Goal: Task Accomplishment & Management: Manage account settings

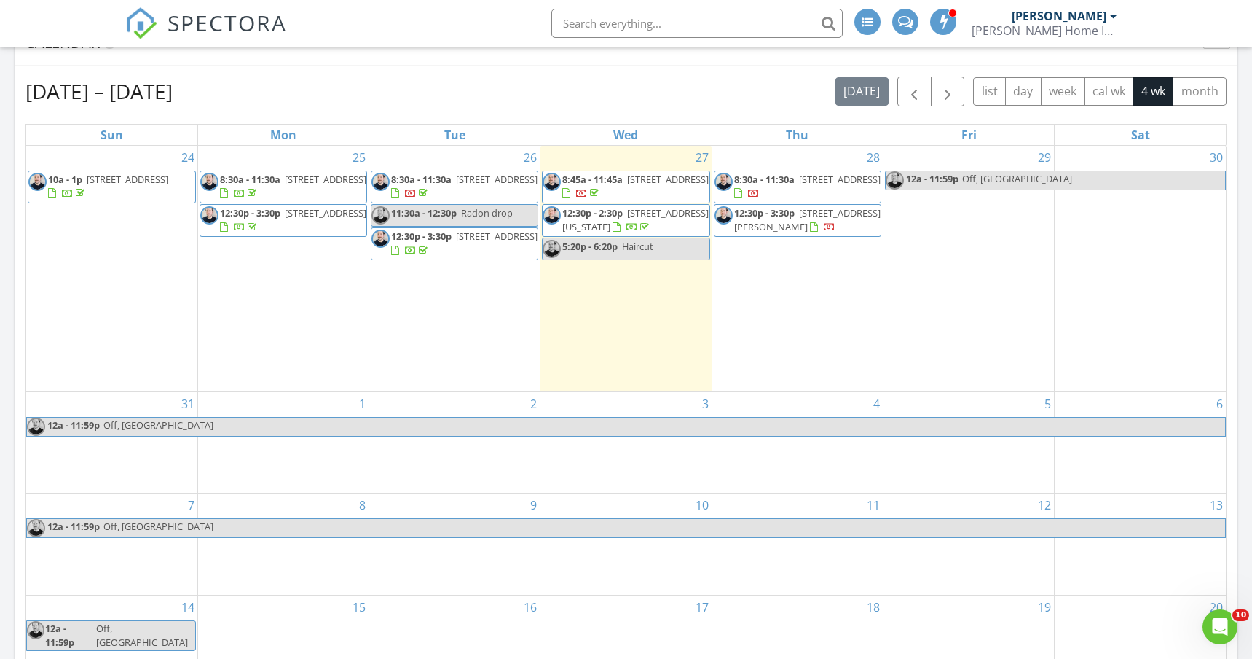
scroll to position [571, 0]
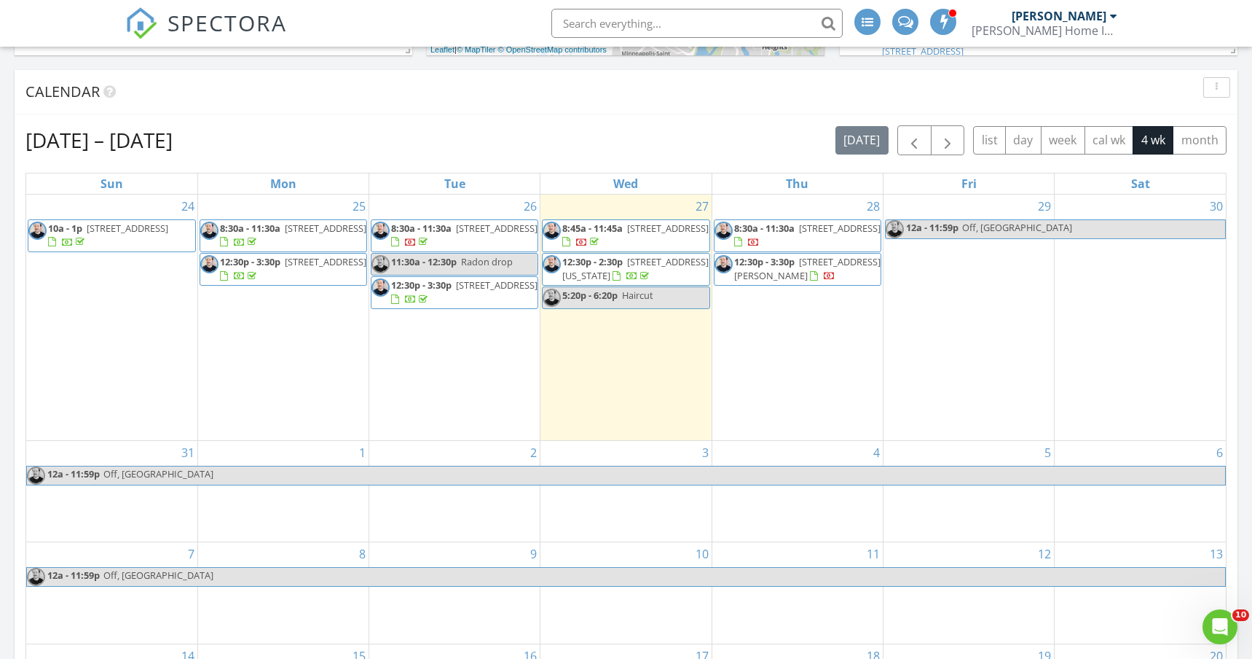
click at [295, 232] on span "2417 Grand Ave S , Minneapolis 55405" at bounding box center [326, 227] width 82 height 13
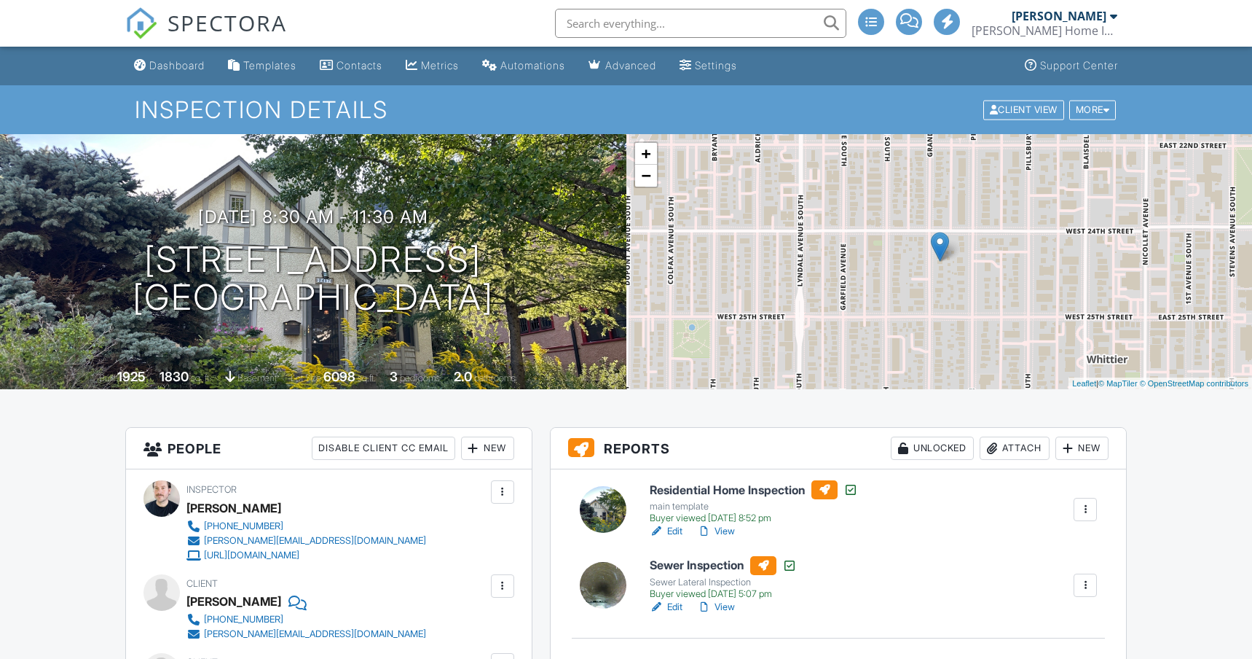
scroll to position [134, 0]
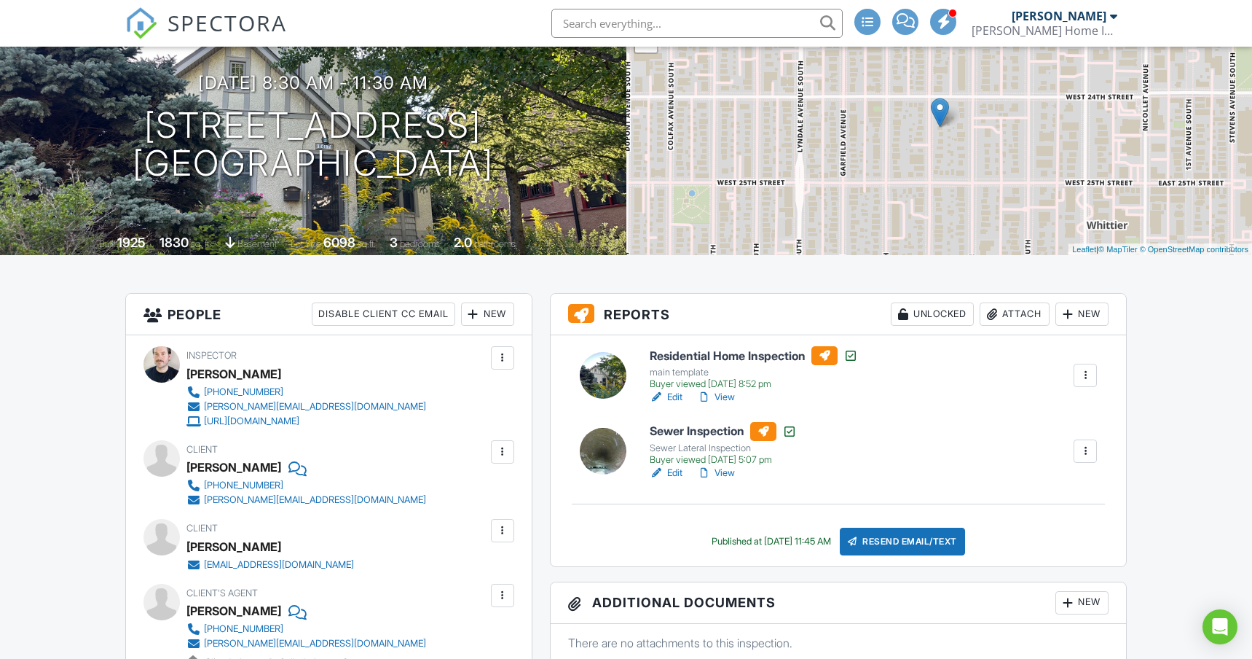
click at [1000, 317] on div "Attach" at bounding box center [1015, 313] width 70 height 23
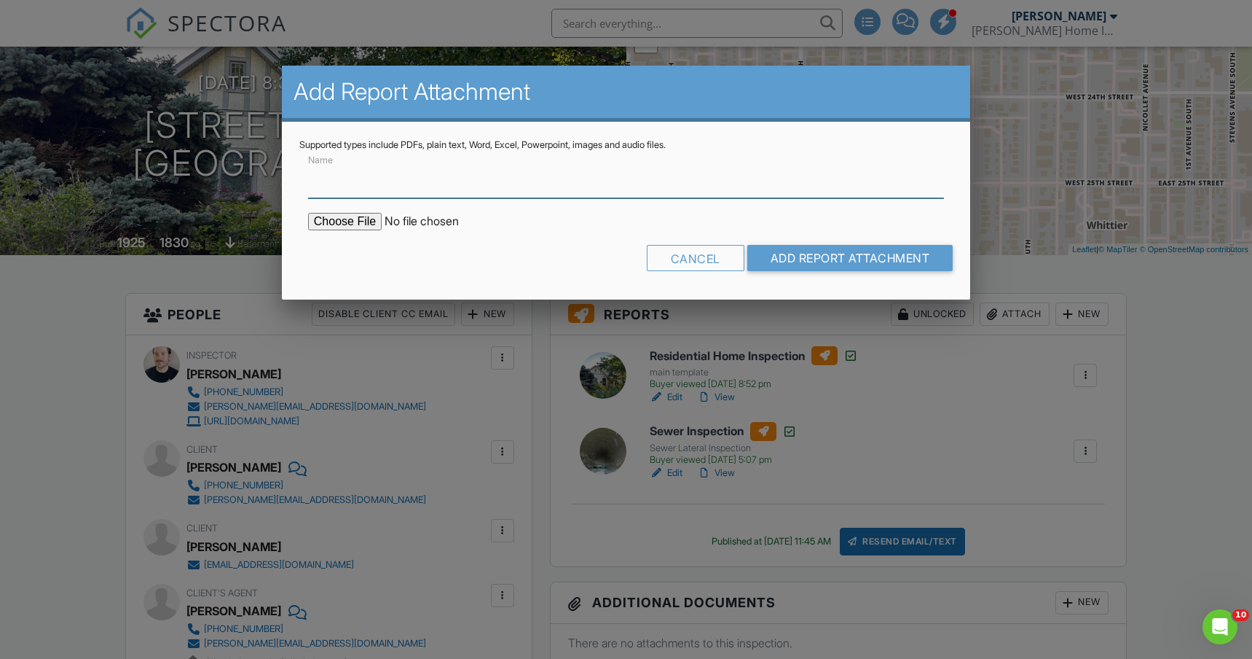
scroll to position [0, 0]
click at [342, 227] on input "file" at bounding box center [432, 221] width 248 height 17
type input "C:\fakepath\BreezeReport_2417 Grand Ave S, Minneapolis, MN 55405_ForPrint.pdf"
click at [389, 187] on input "Name" at bounding box center [626, 180] width 636 height 36
type input "Radon"
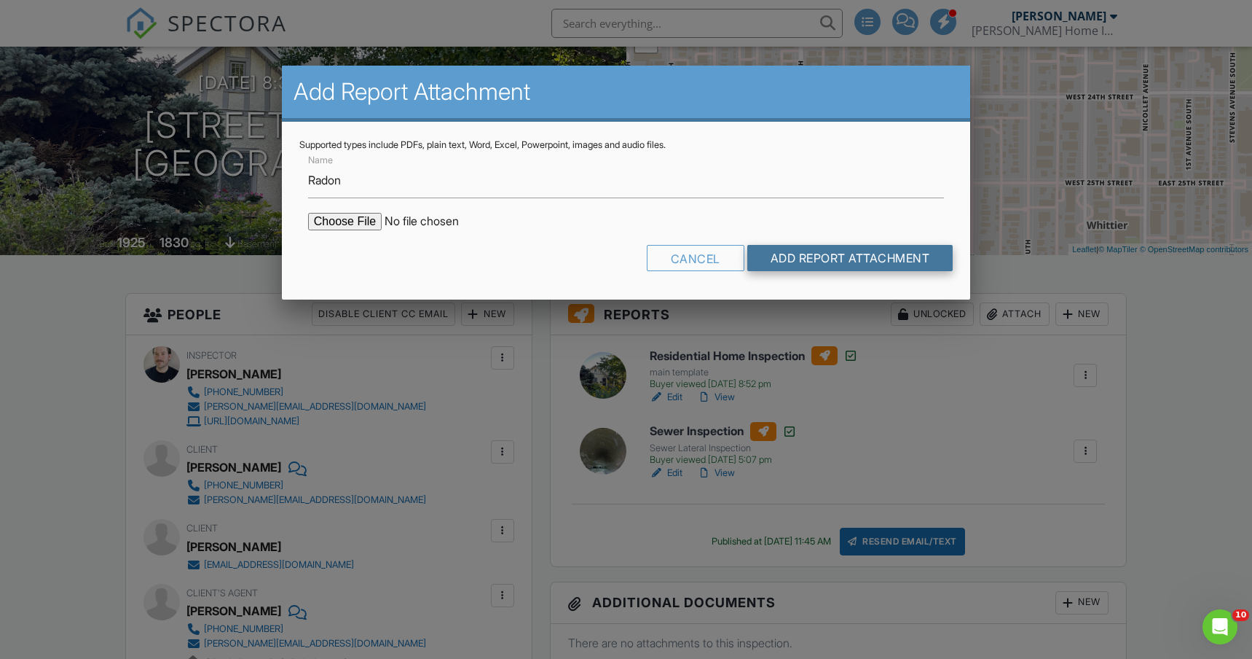
click at [846, 257] on input "Add Report Attachment" at bounding box center [851, 258] width 206 height 26
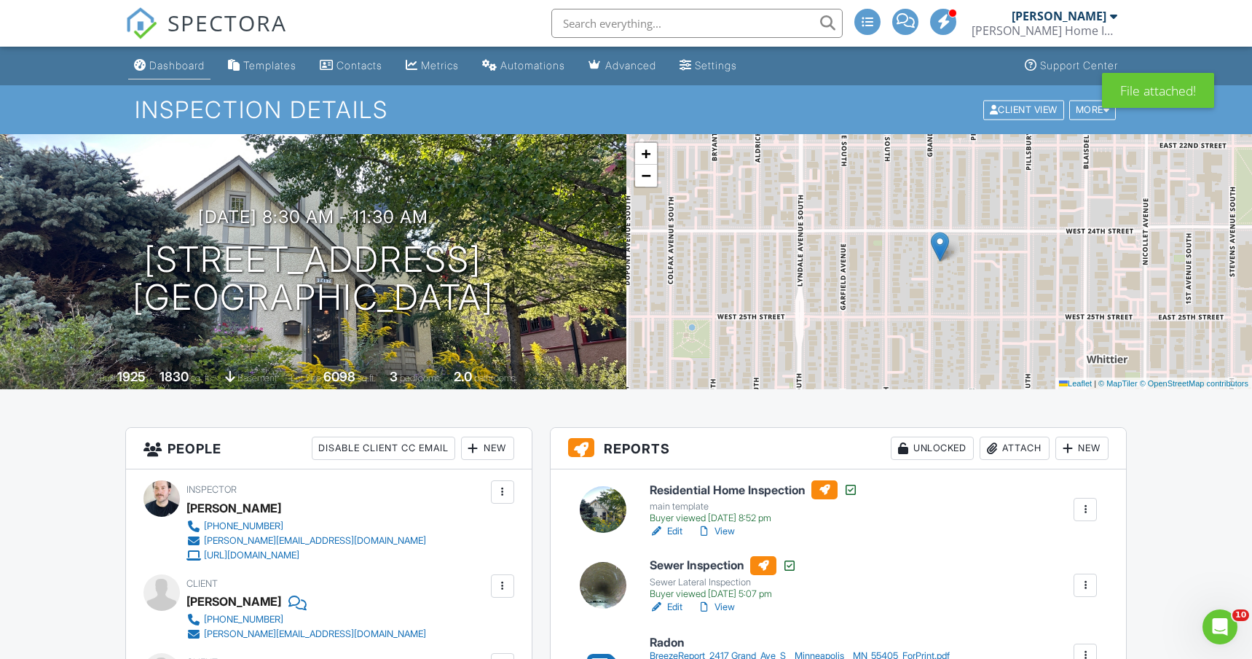
click at [178, 74] on link "Dashboard" at bounding box center [169, 65] width 82 height 27
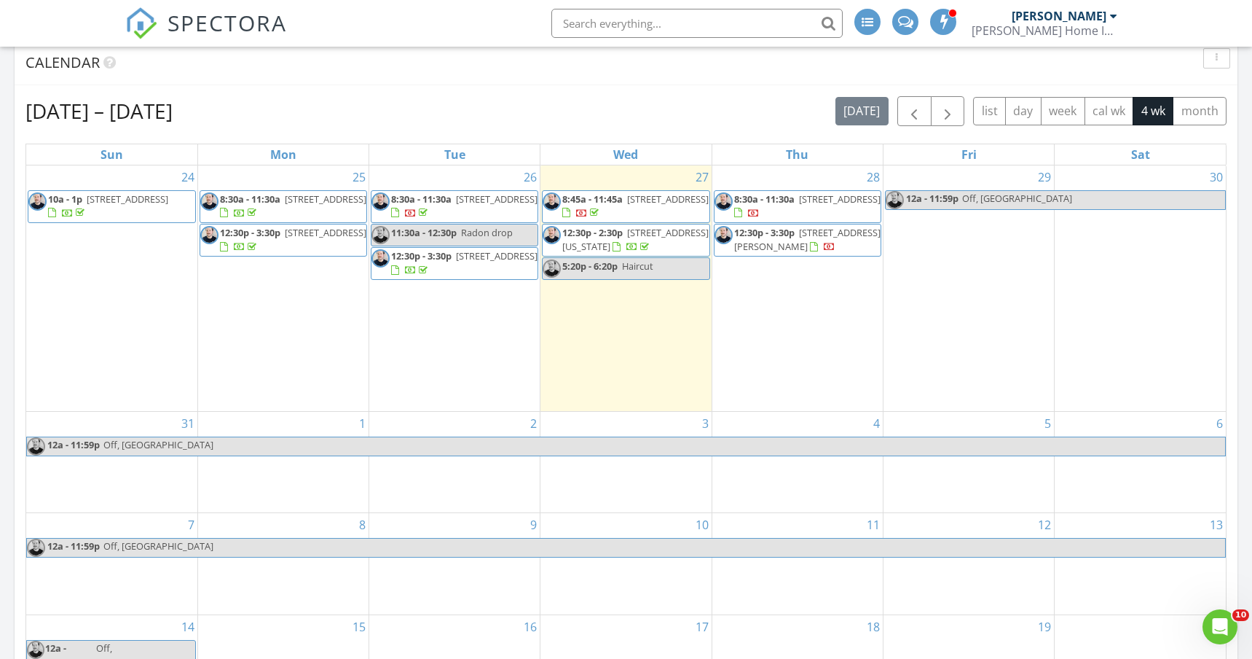
scroll to position [599, 0]
click at [772, 244] on span "561 Cretin Ave S, Saint Paul 55116" at bounding box center [807, 240] width 146 height 27
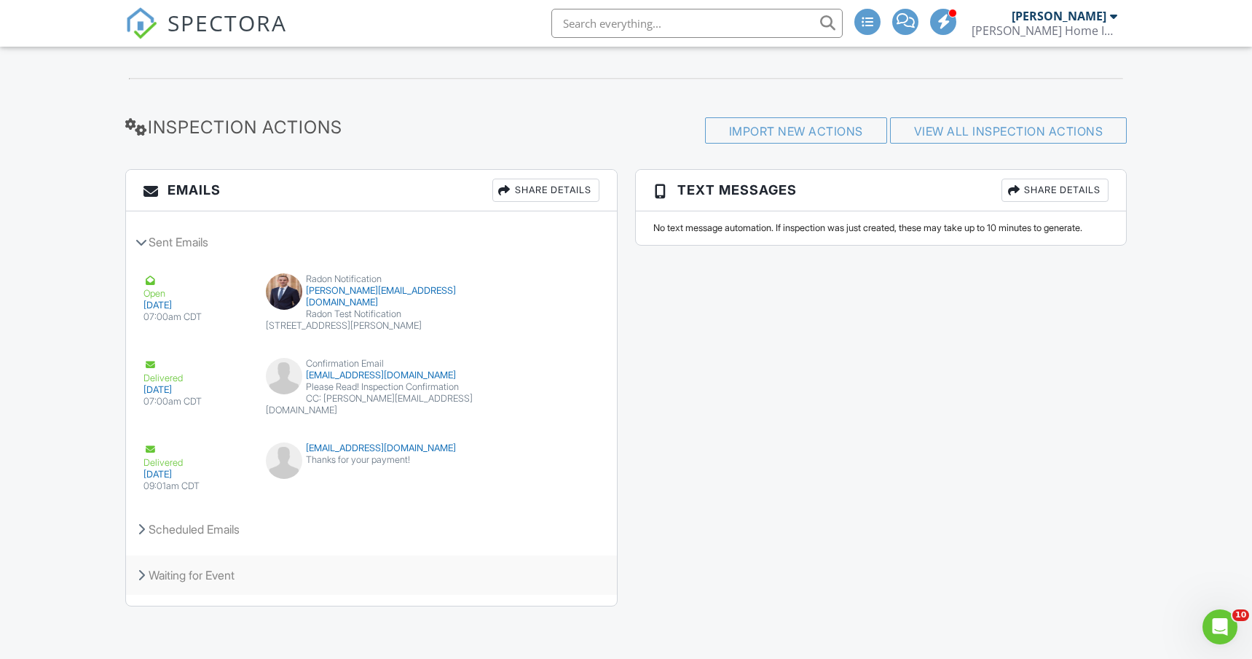
click at [273, 573] on div "Waiting for Event" at bounding box center [371, 574] width 491 height 39
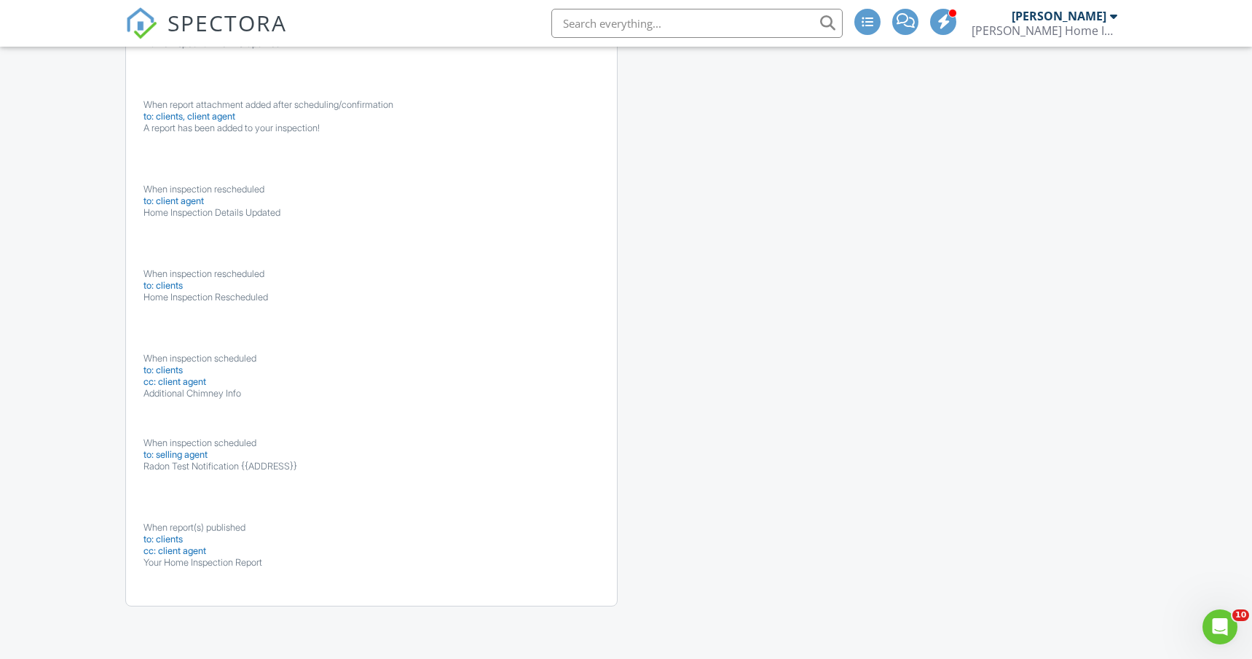
scroll to position [2325, 0]
click at [329, 383] on div "cc: client agent" at bounding box center [310, 382] width 333 height 12
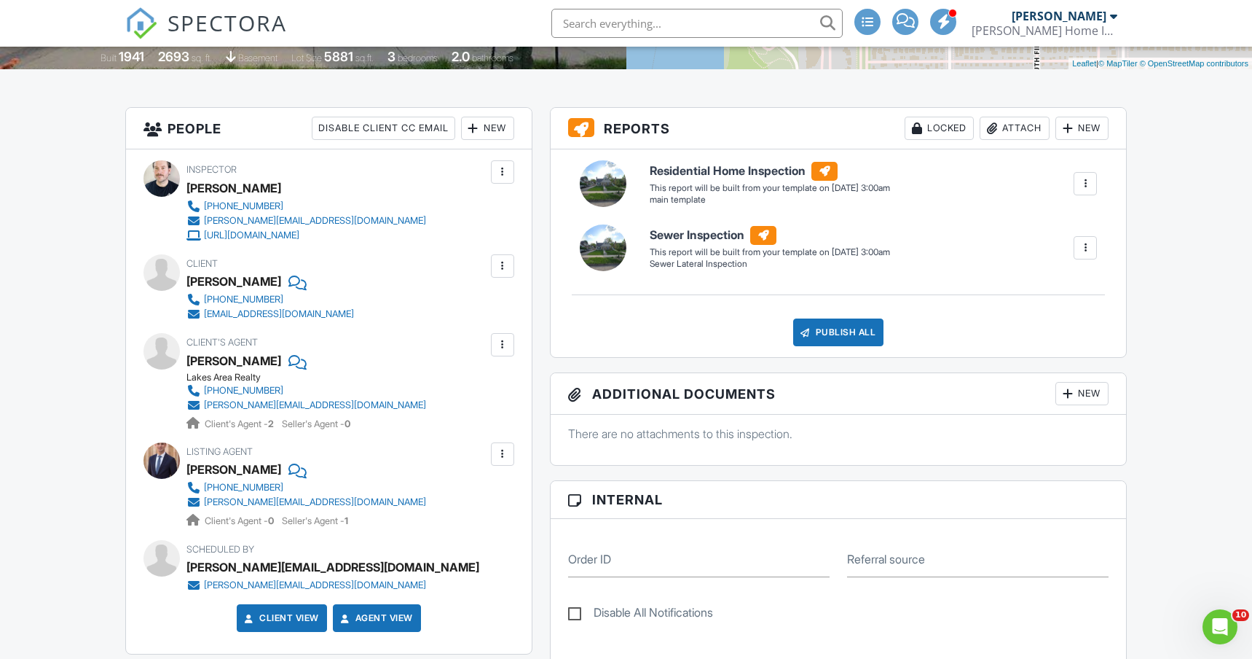
scroll to position [333, 0]
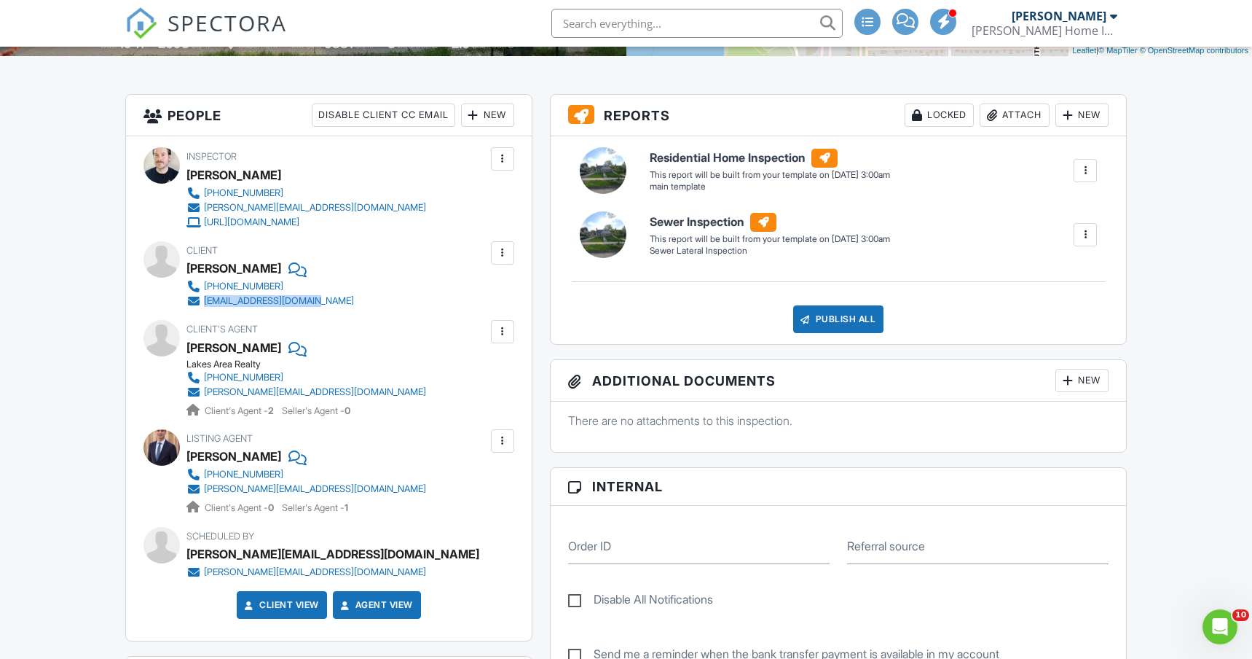
drag, startPoint x: 321, startPoint y: 302, endPoint x: 192, endPoint y: 302, distance: 129.7
click at [192, 302] on div "[PHONE_NUMBER] [EMAIL_ADDRESS][DOMAIN_NAME]" at bounding box center [276, 293] width 179 height 29
copy link "[EMAIL_ADDRESS][DOMAIN_NAME]"
copy link "[PERSON_NAME][EMAIL_ADDRESS][DOMAIN_NAME]"
drag, startPoint x: 256, startPoint y: 391, endPoint x: 527, endPoint y: 22, distance: 457.2
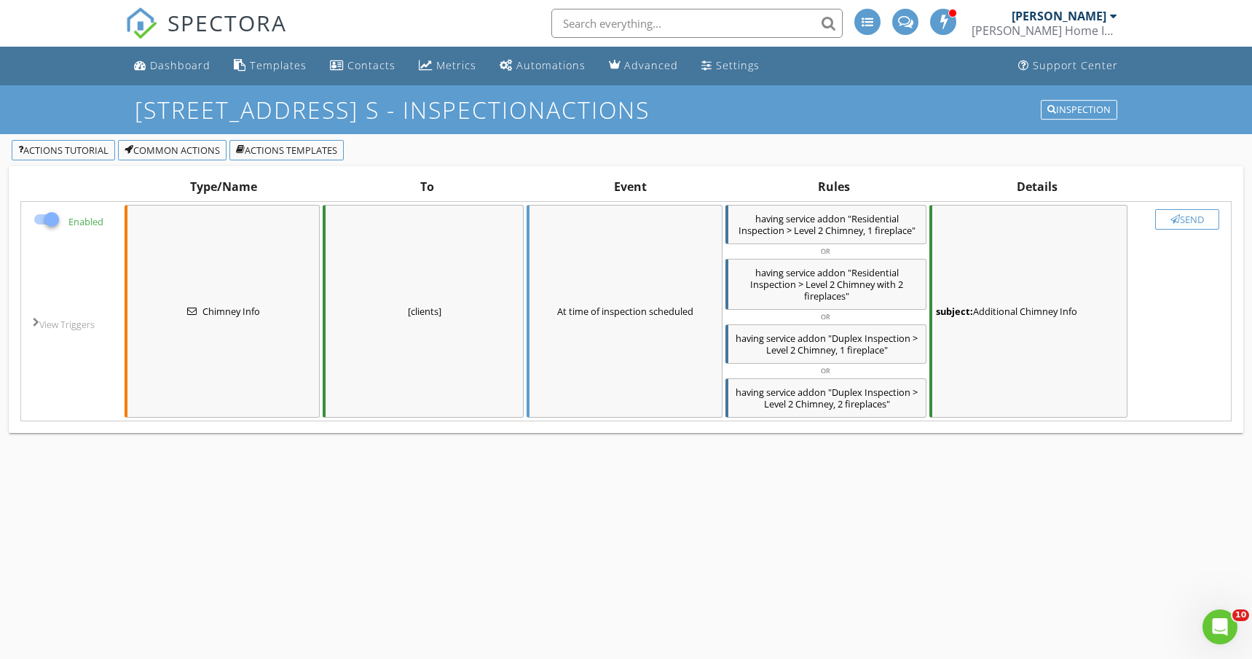
click at [1030, 321] on div "subject: Additional Chimney Info" at bounding box center [1029, 311] width 198 height 213
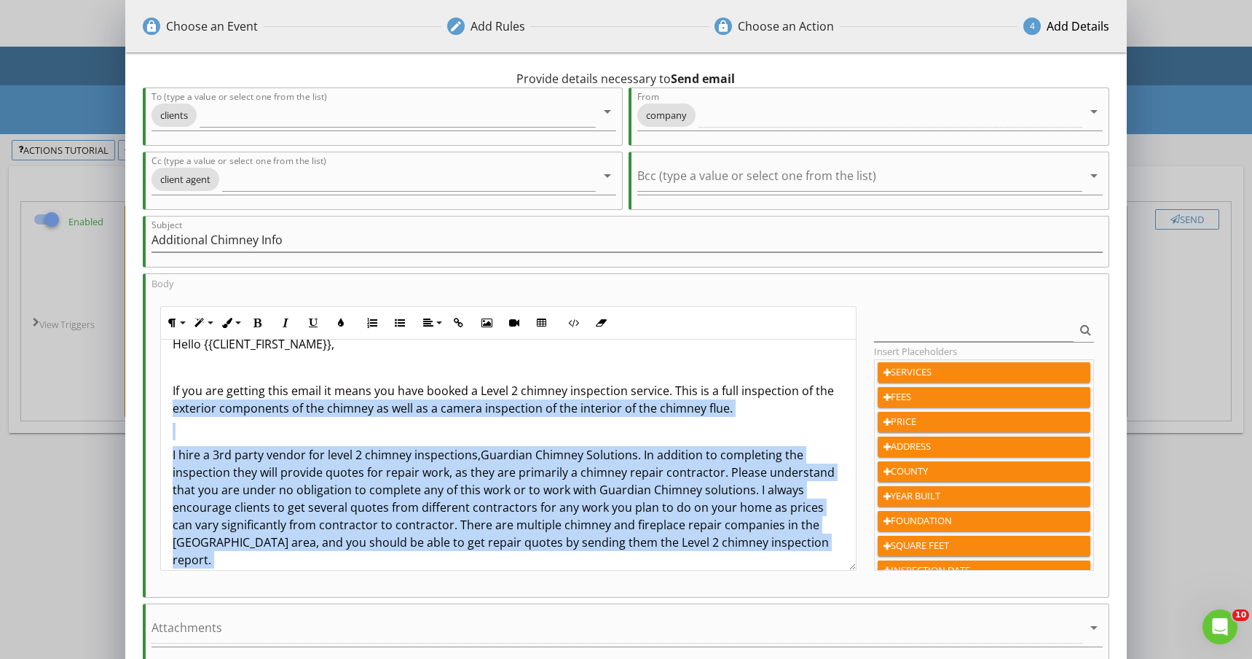
scroll to position [21, 0]
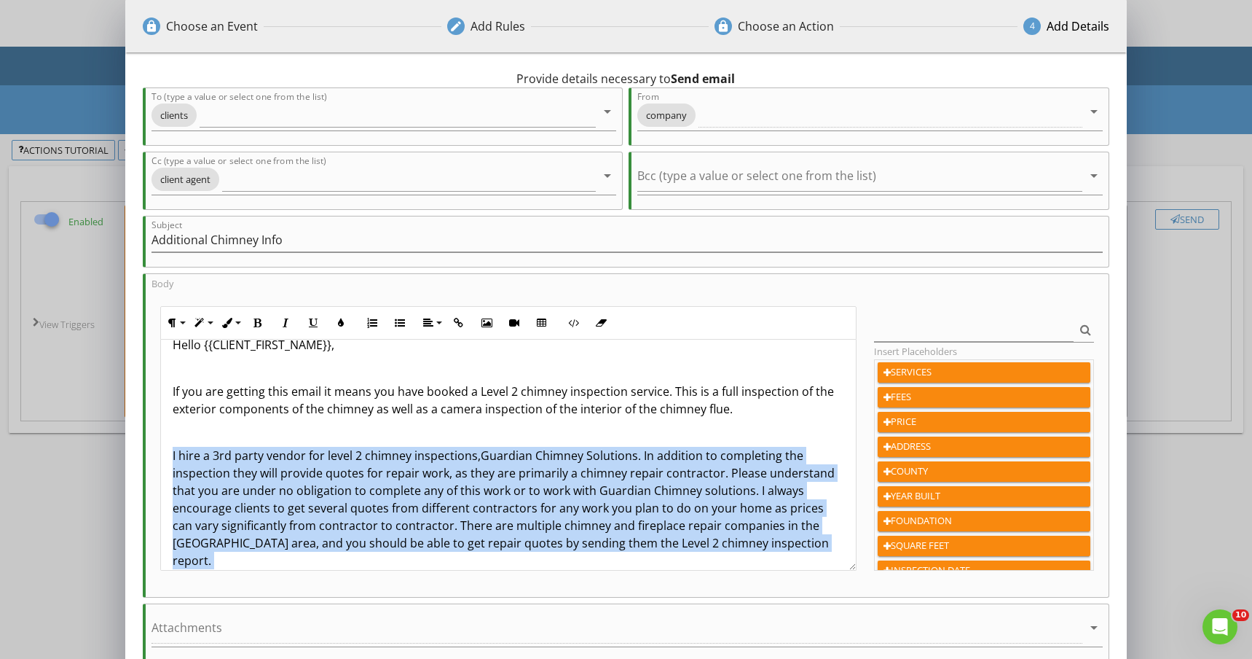
drag, startPoint x: 214, startPoint y: 544, endPoint x: 168, endPoint y: 457, distance: 98.4
click at [168, 457] on div "Hello {{CLIENT_FIRST_NAME}}, If you are getting this email it means you have bo…" at bounding box center [508, 551] width 695 height 466
copy div "I hire a 3rd party vendor for level 2 chimney inspections, Guardian Chimney Sol…"
